Goal: Task Accomplishment & Management: Manage account settings

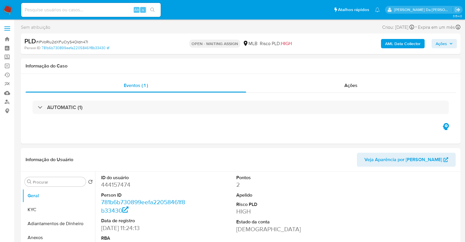
select select "10"
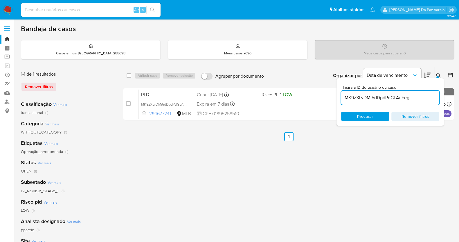
click at [9, 65] on link "Operações em massa" at bounding box center [34, 65] width 69 height 9
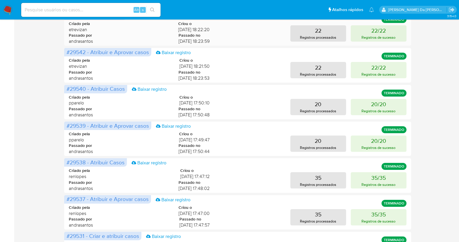
scroll to position [109, 0]
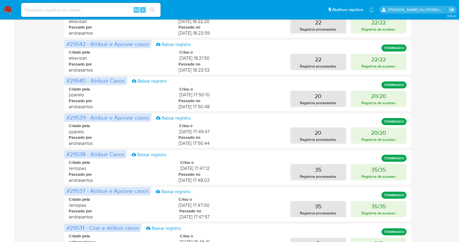
click at [11, 11] on img at bounding box center [8, 10] width 10 height 10
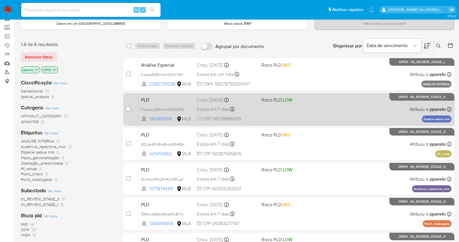
scroll to position [36, 0]
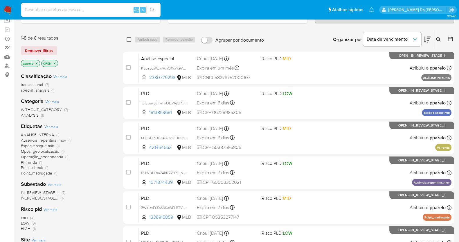
click at [130, 40] on input "checkbox" at bounding box center [129, 39] width 5 height 5
checkbox input "true"
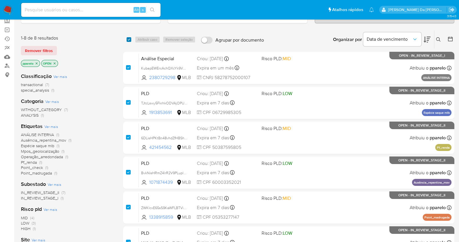
checkbox input "true"
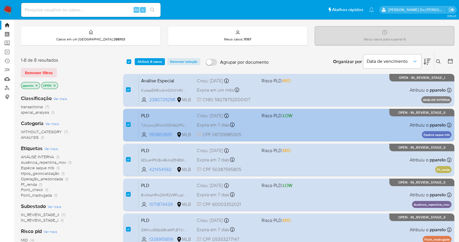
scroll to position [0, 0]
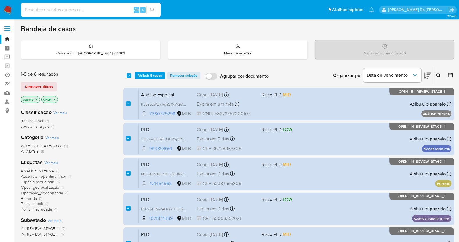
drag, startPoint x: 118, startPoint y: 1, endPoint x: 242, endPoint y: 6, distance: 123.8
drag, startPoint x: 242, startPoint y: 6, endPoint x: 170, endPoint y: 65, distance: 92.8
click at [170, 65] on div "Bandeja de casos Casos em um prato : 288103 Meus casos : 7097 Meus casos para s…" at bounding box center [238, 204] width 434 height 361
click at [91, 7] on input at bounding box center [90, 10] width 139 height 8
paste input "kpBEEg0F3MI2UMlLaMfs9Mt1"
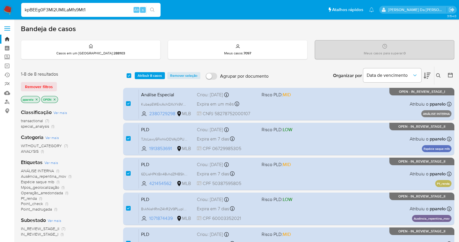
type input "kpBEEg0F3MI2UMlLaMfs9Mt1"
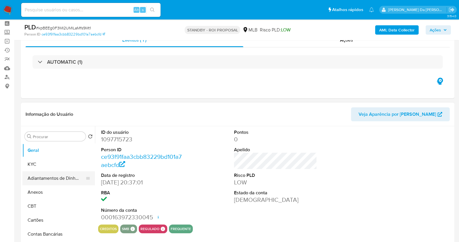
scroll to position [36, 0]
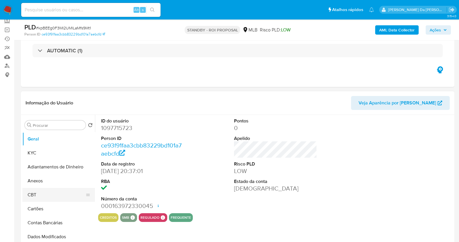
select select "10"
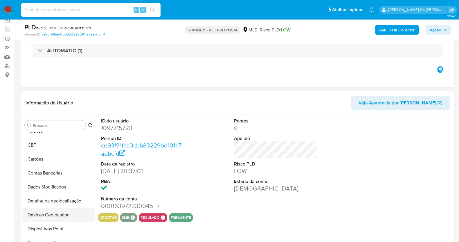
scroll to position [72, 0]
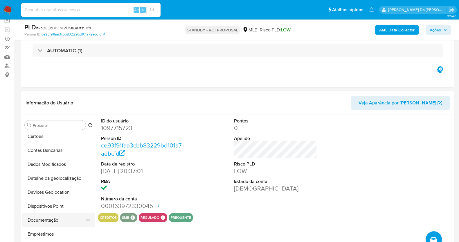
click at [49, 223] on button "Documentação" at bounding box center [56, 220] width 68 height 14
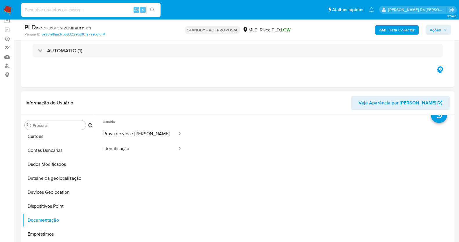
scroll to position [0, 0]
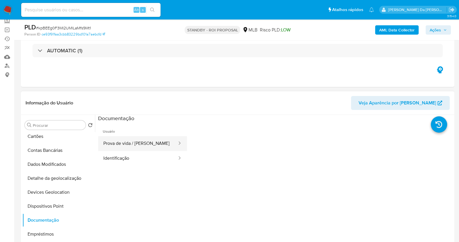
click at [134, 144] on button "Prova de vida / [PERSON_NAME]" at bounding box center [138, 143] width 80 height 15
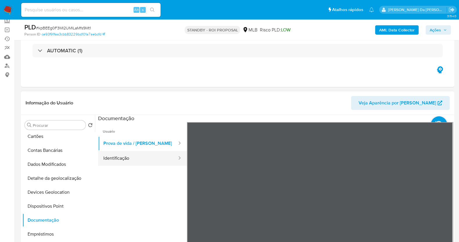
click at [154, 152] on button "Identificação" at bounding box center [138, 158] width 80 height 15
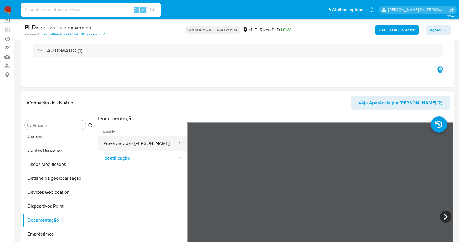
click at [144, 144] on button "Prova de vida / [PERSON_NAME]" at bounding box center [138, 143] width 80 height 15
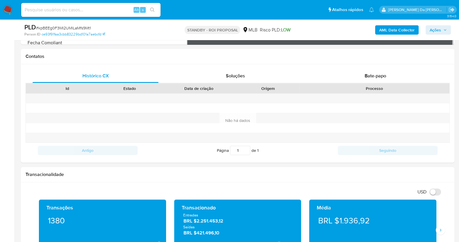
scroll to position [279, 0]
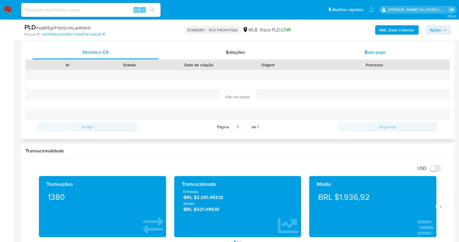
drag, startPoint x: 380, startPoint y: 51, endPoint x: 372, endPoint y: 56, distance: 9.0
click at [380, 51] on span "Bate-papo" at bounding box center [375, 52] width 21 height 7
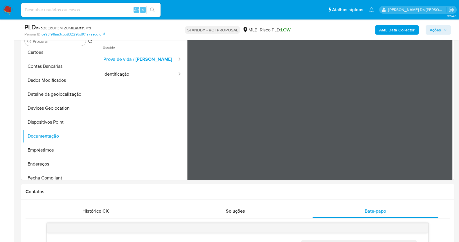
scroll to position [97, 0]
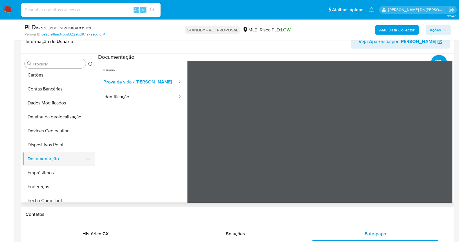
click at [49, 161] on button "Documentação" at bounding box center [56, 159] width 68 height 14
click at [125, 102] on button "Identificação" at bounding box center [138, 96] width 80 height 15
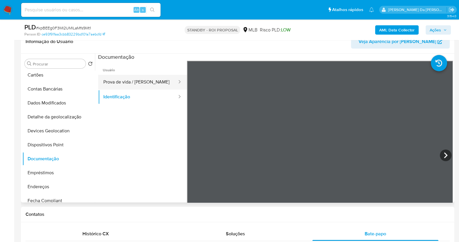
click at [132, 75] on button "Prova de vida / [PERSON_NAME]" at bounding box center [138, 82] width 80 height 15
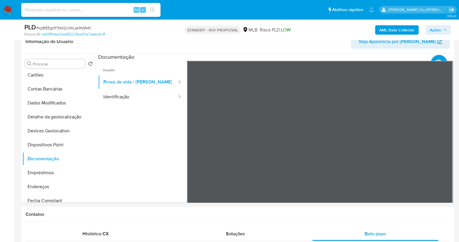
click at [70, 28] on span "# kpBEEg0F3MI2UMlLaMfs9Mt1" at bounding box center [63, 28] width 55 height 6
copy span "kpBEEg0F3MI2UMlLaMfs9Mt1"
drag, startPoint x: 7, startPoint y: 8, endPoint x: 13, endPoint y: 10, distance: 6.5
click at [8, 9] on img at bounding box center [8, 10] width 10 height 10
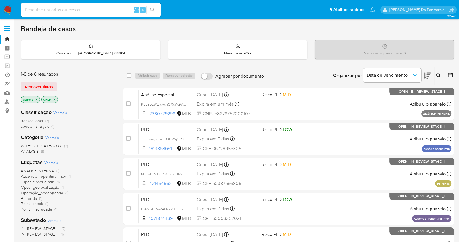
click at [438, 73] on icon at bounding box center [438, 75] width 4 height 4
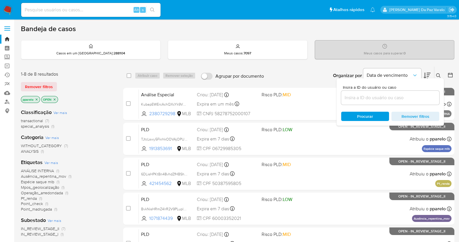
click at [395, 91] on div at bounding box center [390, 98] width 98 height 14
click at [393, 96] on input at bounding box center [390, 98] width 98 height 8
paste input "kpBEEg0F3MI2UMlLaMfs9Mt1"
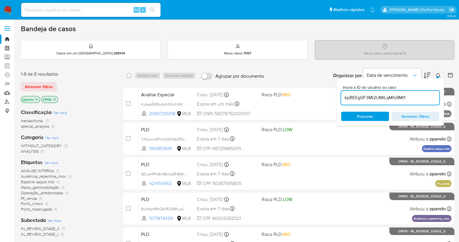
type input "kpBEEg0F3MI2UMlLaMfs9Mt1"
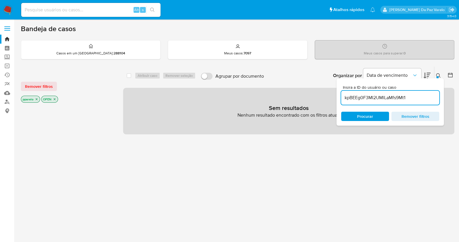
click at [38, 97] on icon "close-filter" at bounding box center [36, 98] width 3 height 3
click at [36, 98] on icon "close-filter" at bounding box center [34, 98] width 3 height 3
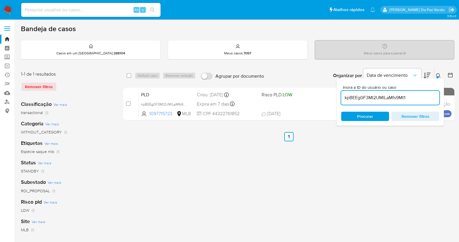
click at [129, 78] on div "select-all-cases-checkbox" at bounding box center [129, 76] width 5 height 6
drag, startPoint x: 128, startPoint y: 76, endPoint x: 135, endPoint y: 76, distance: 7.0
click at [128, 75] on input "checkbox" at bounding box center [129, 75] width 5 height 5
checkbox input "true"
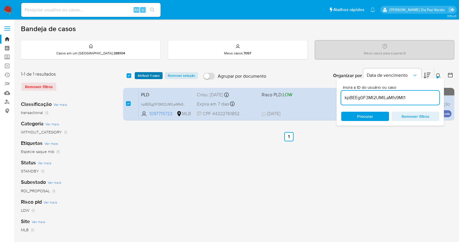
click at [148, 75] on span "Atribuir 1 caso" at bounding box center [149, 76] width 22 height 6
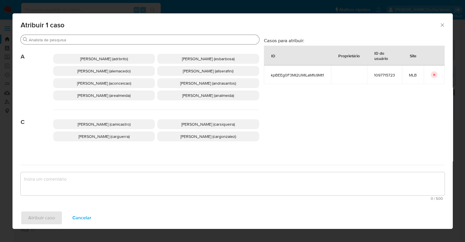
click at [167, 41] on input "Procurar" at bounding box center [143, 39] width 228 height 5
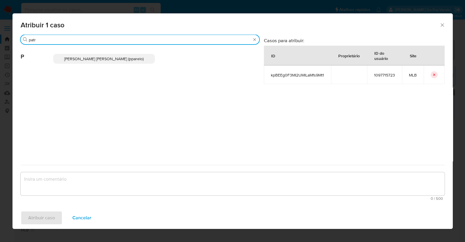
type input "patr"
click at [123, 58] on span "Patricia Aparecida Da Paz Varelo (pparelo)" at bounding box center [103, 59] width 79 height 6
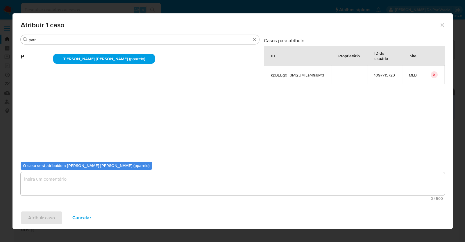
click at [123, 186] on textarea "assign-modal" at bounding box center [233, 183] width 424 height 23
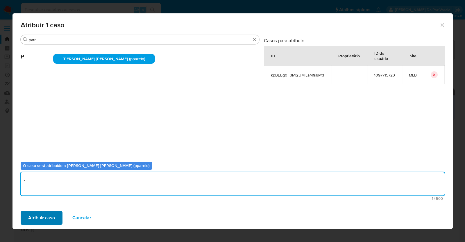
type textarea "."
click at [41, 216] on span "Atribuir caso" at bounding box center [41, 217] width 27 height 13
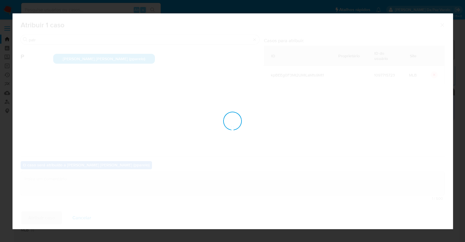
checkbox input "false"
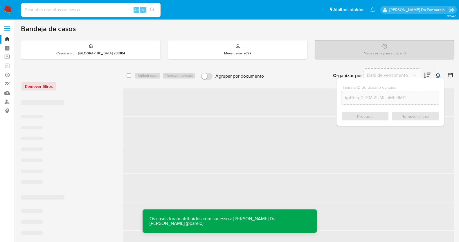
click at [437, 74] on icon at bounding box center [438, 75] width 5 height 5
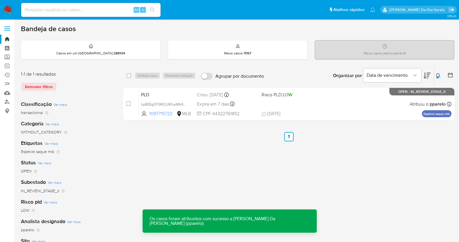
click at [439, 75] on icon at bounding box center [438, 75] width 5 height 5
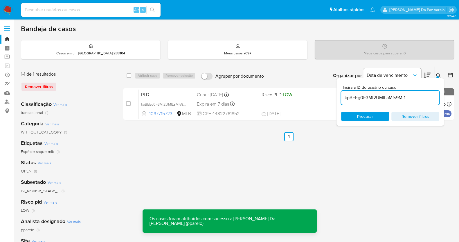
click at [439, 75] on icon at bounding box center [438, 75] width 5 height 5
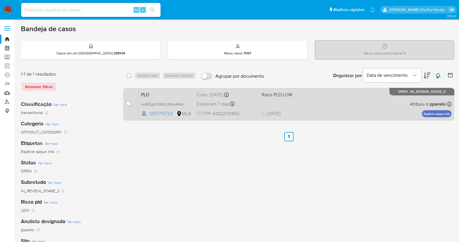
click at [359, 106] on div "PLD kpBEEg0F3MI2UMlLaMfs9Mt1 1097715723 MLB Risco PLD: LOW Criou: 12/07/2025 Cr…" at bounding box center [295, 103] width 313 height 29
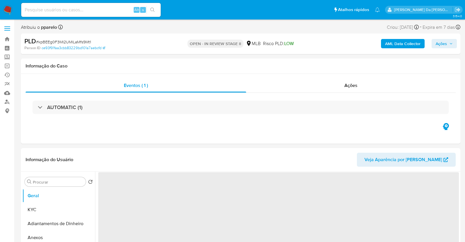
select select "10"
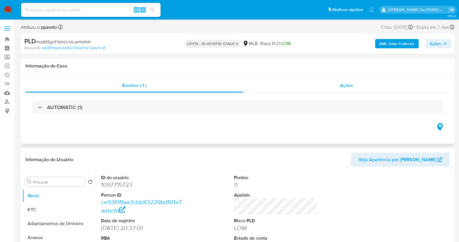
drag, startPoint x: 350, startPoint y: 81, endPoint x: 342, endPoint y: 84, distance: 8.2
click at [350, 81] on div "Ações" at bounding box center [346, 85] width 207 height 14
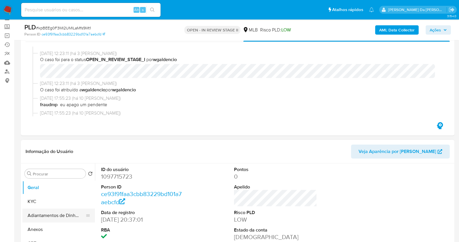
scroll to position [72, 0]
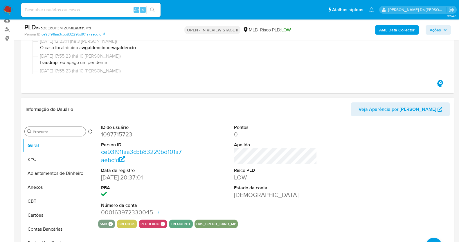
drag, startPoint x: 57, startPoint y: 132, endPoint x: 62, endPoint y: 133, distance: 4.7
click at [58, 133] on input "Procurar" at bounding box center [58, 131] width 51 height 5
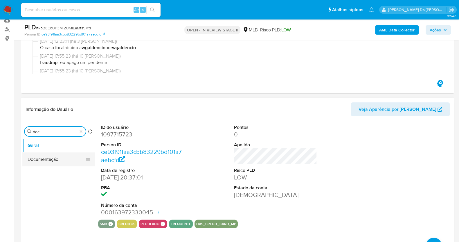
type input "doc"
click at [46, 160] on button "Documentação" at bounding box center [56, 159] width 68 height 14
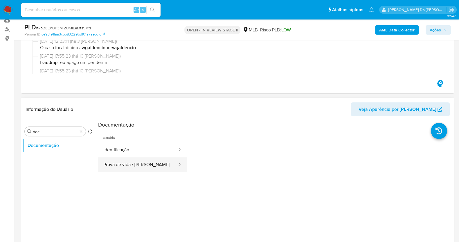
click at [156, 160] on button "Prova de vida / [PERSON_NAME]" at bounding box center [138, 164] width 80 height 15
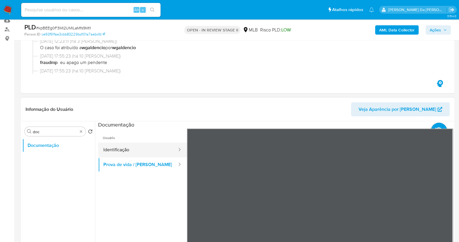
click at [165, 151] on button "Identificação" at bounding box center [138, 149] width 80 height 15
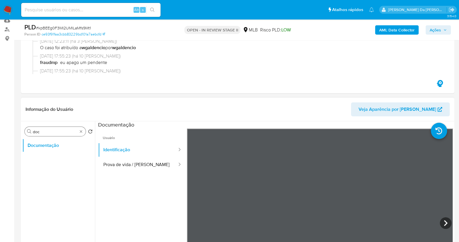
click at [79, 133] on div "Procurar doc" at bounding box center [55, 131] width 61 height 9
click at [85, 131] on div "Procurar doc" at bounding box center [55, 131] width 61 height 9
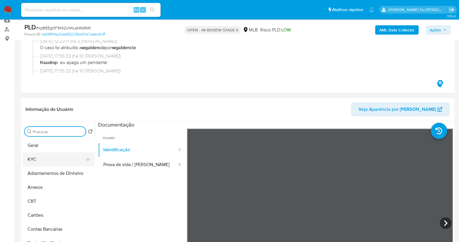
click at [36, 157] on button "KYC" at bounding box center [56, 159] width 68 height 14
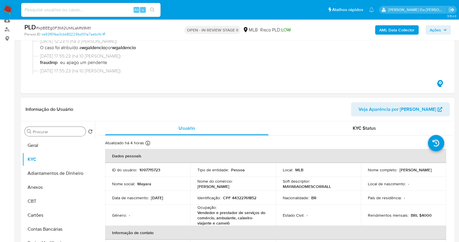
click at [229, 185] on p "[PERSON_NAME]" at bounding box center [213, 186] width 32 height 5
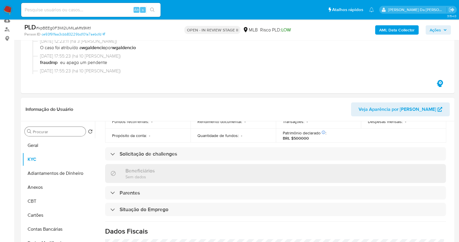
scroll to position [218, 0]
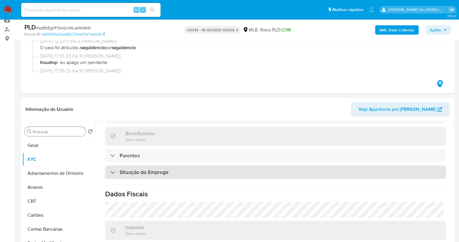
click at [155, 173] on h3 "Situação do Emprego" at bounding box center [144, 172] width 49 height 6
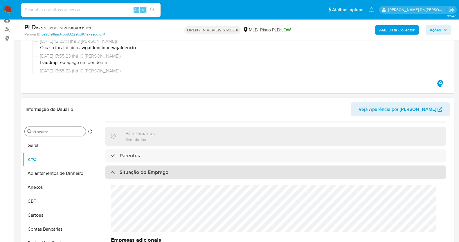
click at [156, 173] on h3 "Situação do Emprego" at bounding box center [144, 172] width 49 height 6
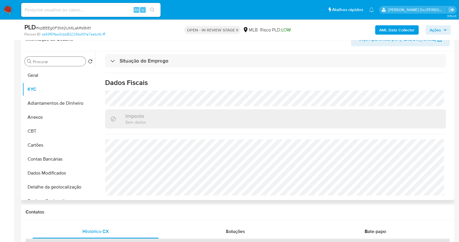
scroll to position [145, 0]
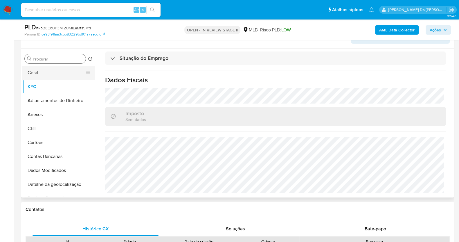
click at [52, 75] on button "Geral" at bounding box center [56, 73] width 68 height 14
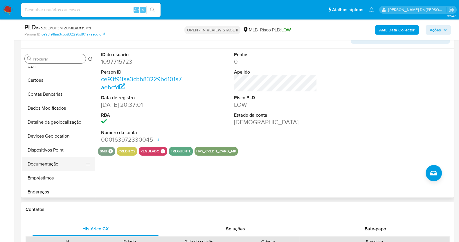
scroll to position [72, 0]
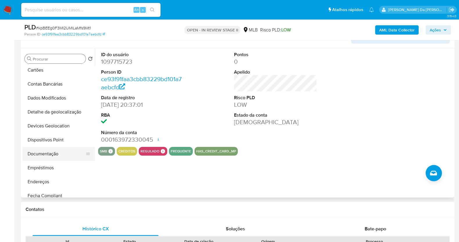
click at [50, 158] on button "Documentação" at bounding box center [56, 154] width 68 height 14
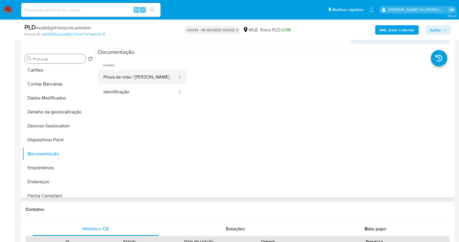
click at [134, 76] on button "Prova de vida / [PERSON_NAME]" at bounding box center [138, 77] width 80 height 15
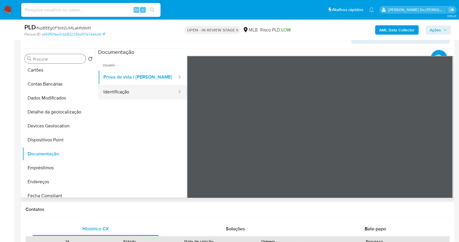
click at [142, 94] on button "Identificação" at bounding box center [138, 92] width 80 height 15
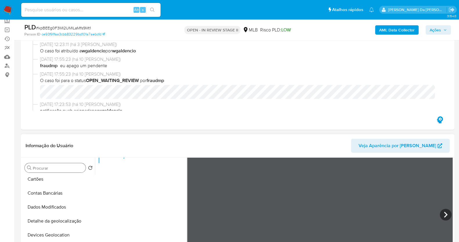
scroll to position [49, 0]
click at [100, 9] on input at bounding box center [90, 10] width 139 height 8
paste input "pUdHwbnwL3ppbK3shlGd6dSN"
type input "pUdHwbnwL3ppbK3shlGd6dSN"
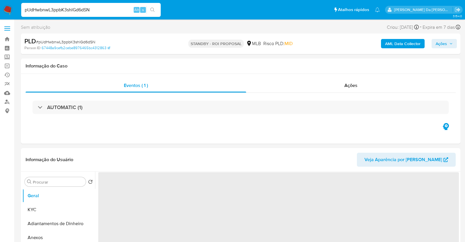
select select "10"
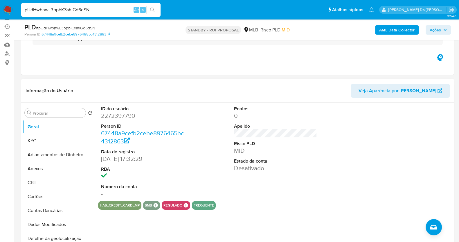
scroll to position [72, 0]
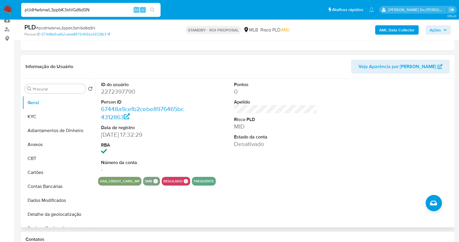
click at [126, 92] on dd "2272397790" at bounding box center [142, 91] width 83 height 8
drag, startPoint x: 126, startPoint y: 92, endPoint x: 130, endPoint y: 90, distance: 4.8
click at [126, 92] on dd "2272397790" at bounding box center [142, 91] width 83 height 8
copy dd "2272397790"
click at [96, 9] on input "pUdHwbnwL3ppbK3shlGd6dSN" at bounding box center [90, 10] width 139 height 8
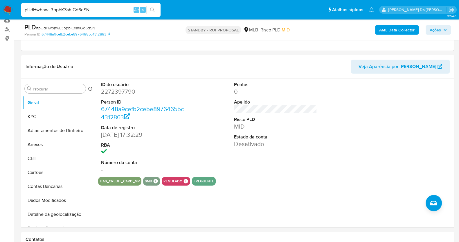
click at [97, 9] on input "pUdHwbnwL3ppbK3shlGd6dSN" at bounding box center [90, 10] width 139 height 8
click at [103, 9] on input "pUdHwbnwL3ppbK3shlGd6dSN" at bounding box center [90, 10] width 139 height 8
paste input "2106971187"
type input "2106971187"
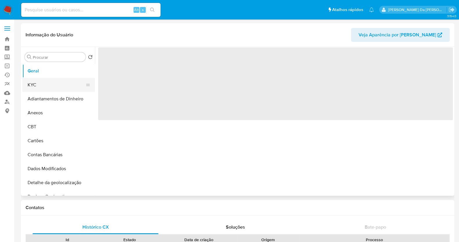
drag, startPoint x: 41, startPoint y: 84, endPoint x: 71, endPoint y: 82, distance: 30.0
click at [41, 85] on button "KYC" at bounding box center [56, 85] width 68 height 14
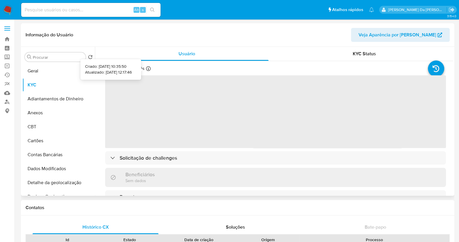
click at [148, 68] on icon at bounding box center [148, 68] width 5 height 5
select select "10"
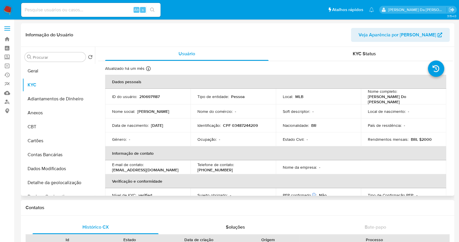
click at [147, 69] on icon at bounding box center [148, 68] width 5 height 5
click at [105, 10] on input at bounding box center [90, 10] width 139 height 8
paste input "vSs3mW52pXTVFZ9658Uzjeg7"
type input "vSs3mW52pXTVFZ9658Uzjeg7"
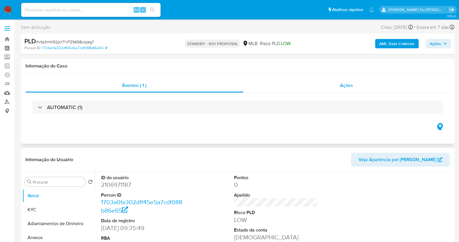
select select "10"
click at [340, 86] on span "Ações" at bounding box center [346, 85] width 13 height 7
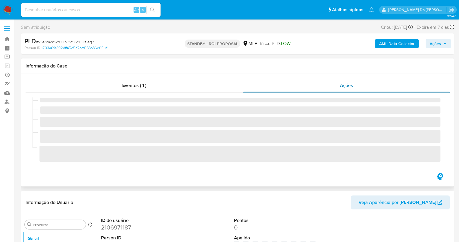
click at [340, 86] on span "Ações" at bounding box center [346, 85] width 13 height 7
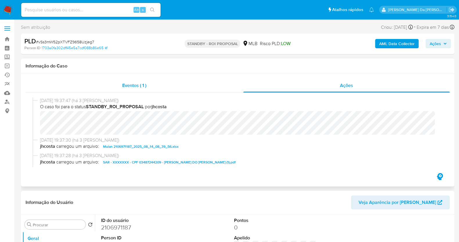
click at [124, 85] on span "Eventos ( 1 )" at bounding box center [134, 85] width 24 height 7
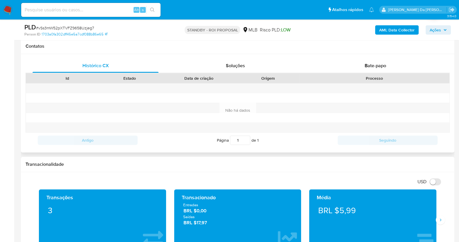
scroll to position [254, 0]
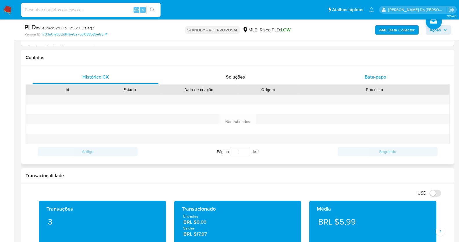
click at [370, 74] on span "Bate-papo" at bounding box center [375, 76] width 21 height 7
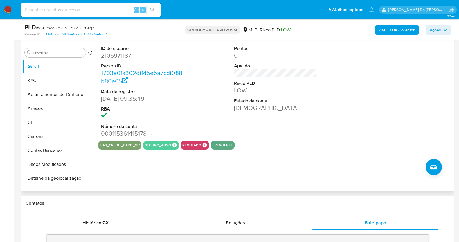
scroll to position [72, 0]
